Goal: Task Accomplishment & Management: Manage account settings

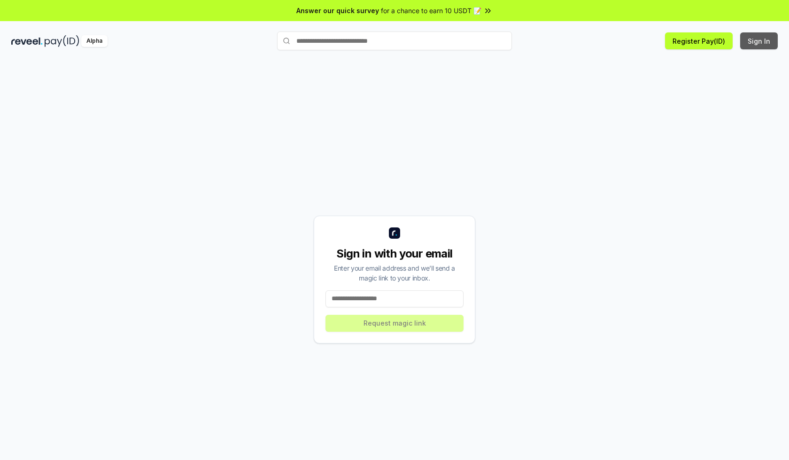
click at [759, 41] on button "Sign In" at bounding box center [759, 40] width 38 height 17
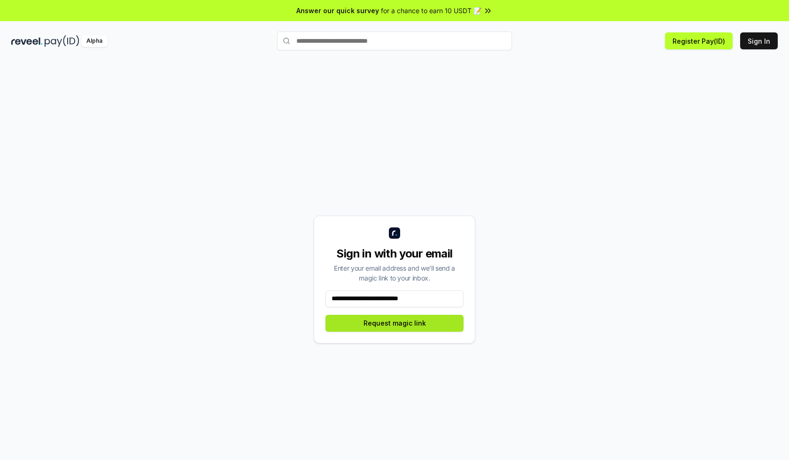
type input "**********"
click at [394, 323] on button "Request magic link" at bounding box center [394, 323] width 138 height 17
